Goal: Browse casually

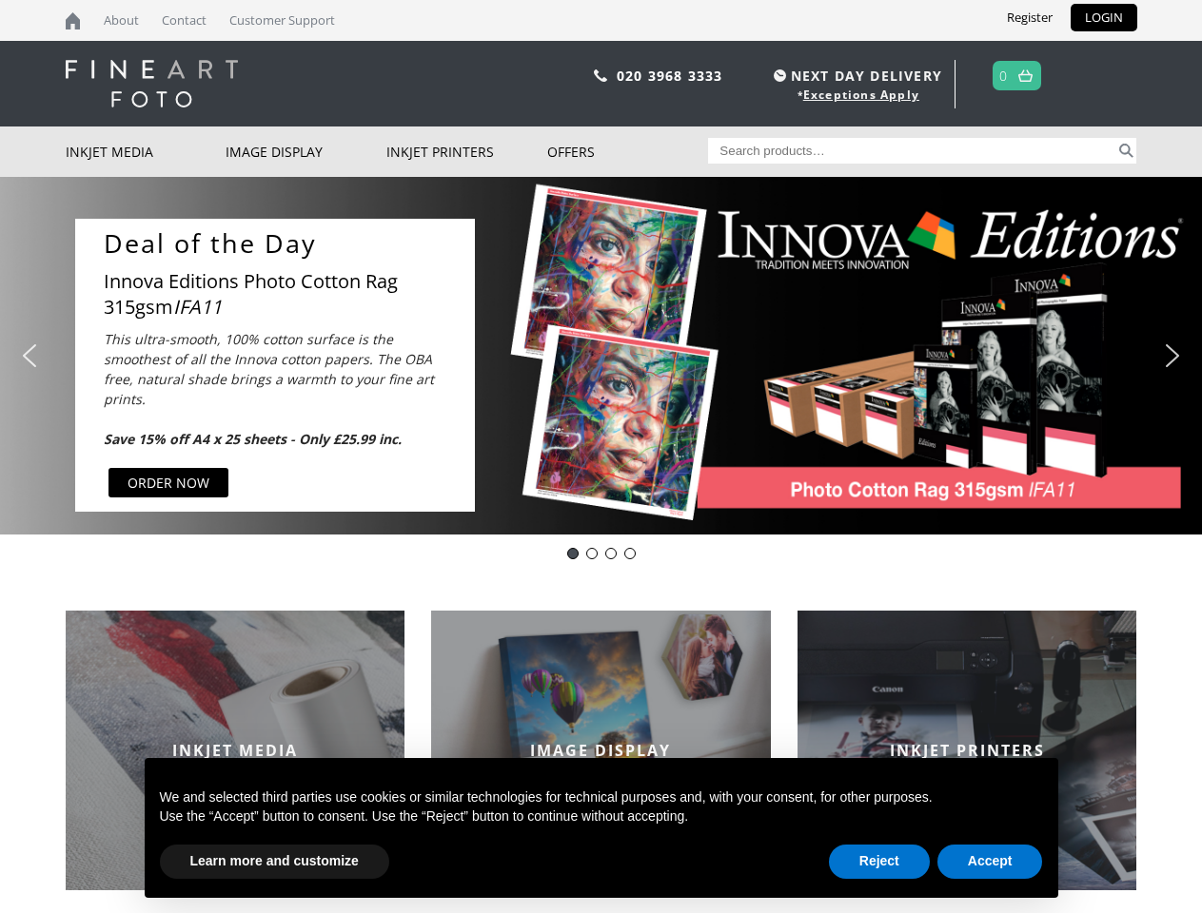
click at [600, 457] on div "Slider" at bounding box center [801, 365] width 614 height 293
click at [600, 356] on div "Slider" at bounding box center [801, 365] width 614 height 293
click at [596, 355] on div "Slider" at bounding box center [801, 365] width 614 height 293
click at [275, 364] on icon "This ultra-smooth, 100% cotton surface is the smoothest of all the Innova cotto…" at bounding box center [269, 389] width 330 height 118
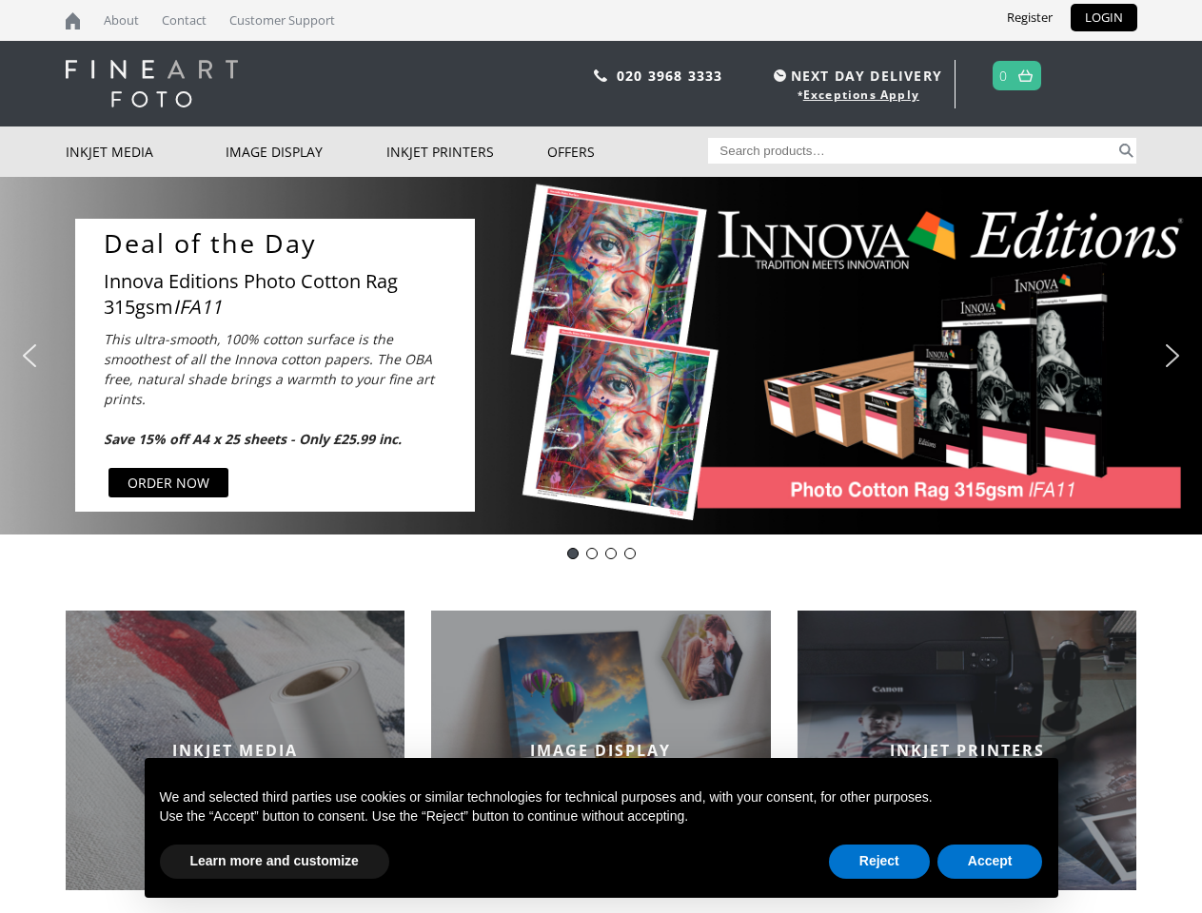
click at [800, 364] on div "Slider" at bounding box center [801, 365] width 614 height 293
click at [29, 356] on img "previous arrow" at bounding box center [29, 356] width 30 height 30
click at [1172, 356] on img "next arrow" at bounding box center [1172, 356] width 30 height 30
click at [573, 554] on div "DOTD IFA11" at bounding box center [572, 553] width 11 height 11
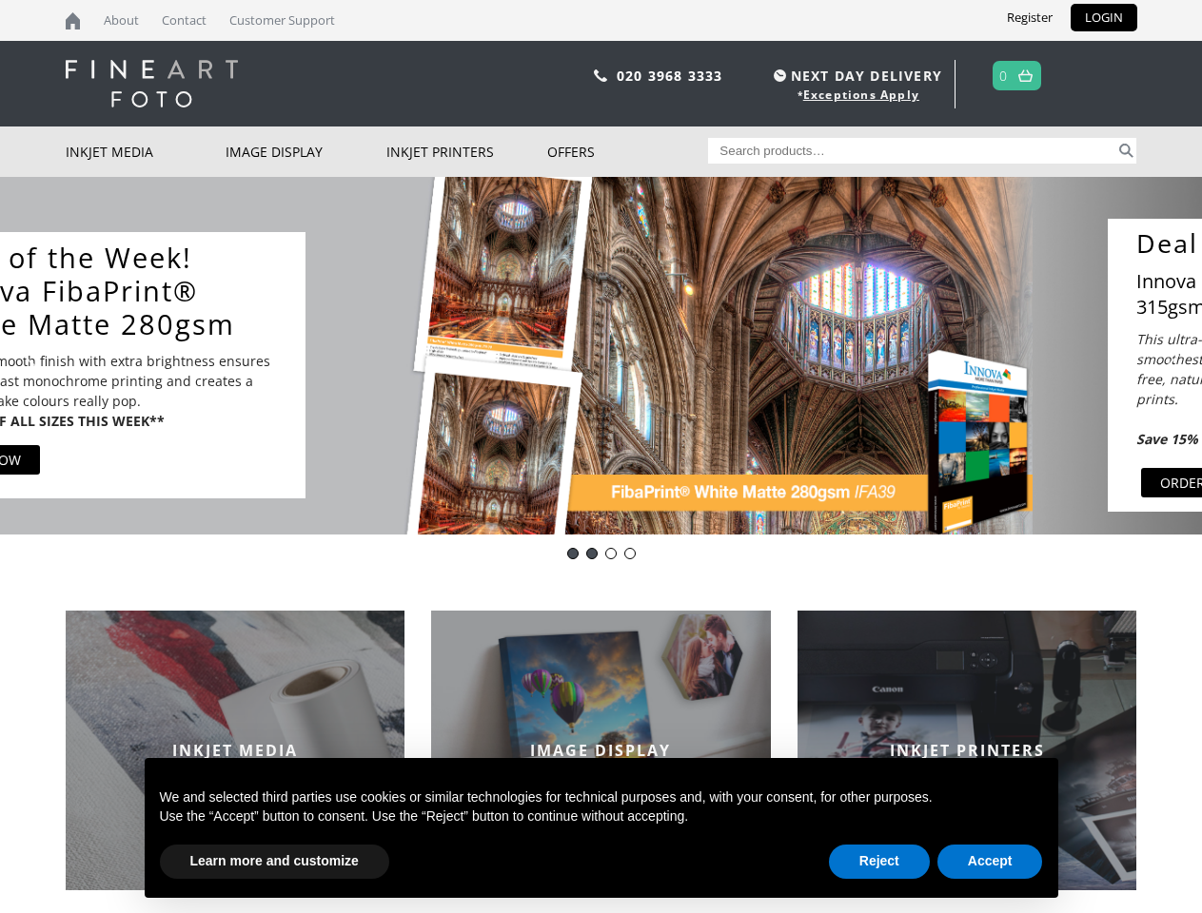
click at [592, 554] on div "Innova-general" at bounding box center [591, 553] width 11 height 11
